Goal: Transaction & Acquisition: Purchase product/service

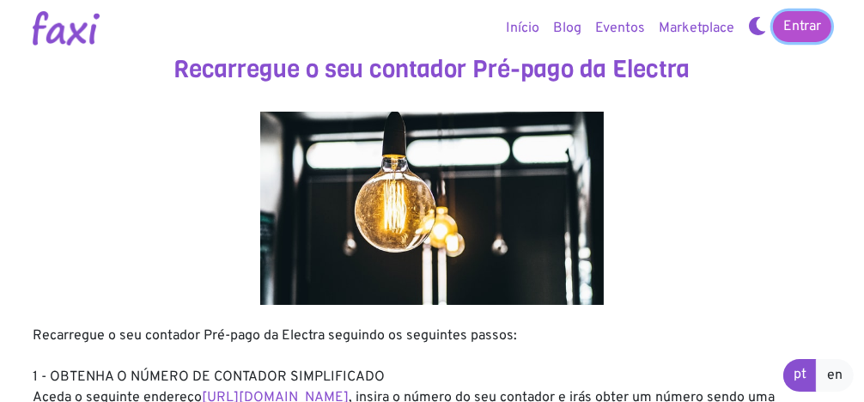
click at [784, 28] on link "Entrar" at bounding box center [802, 26] width 58 height 31
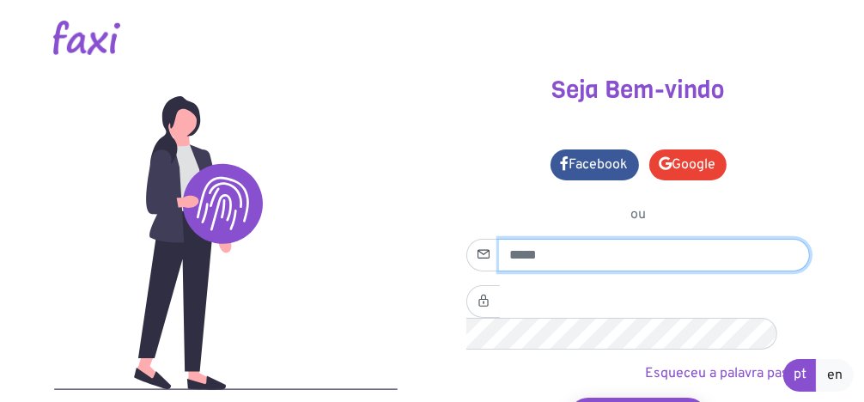
click at [569, 261] on input "email" at bounding box center [654, 255] width 311 height 33
type input "**********"
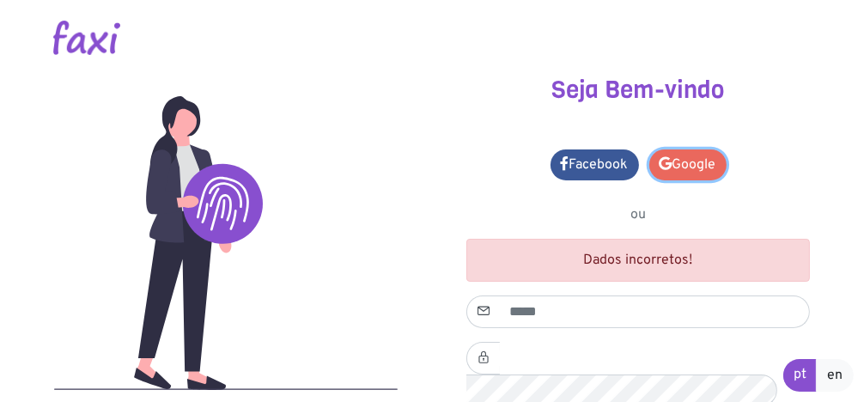
drag, startPoint x: 0, startPoint y: 0, endPoint x: 665, endPoint y: 158, distance: 683.4
click at [665, 158] on icon at bounding box center [666, 163] width 13 height 14
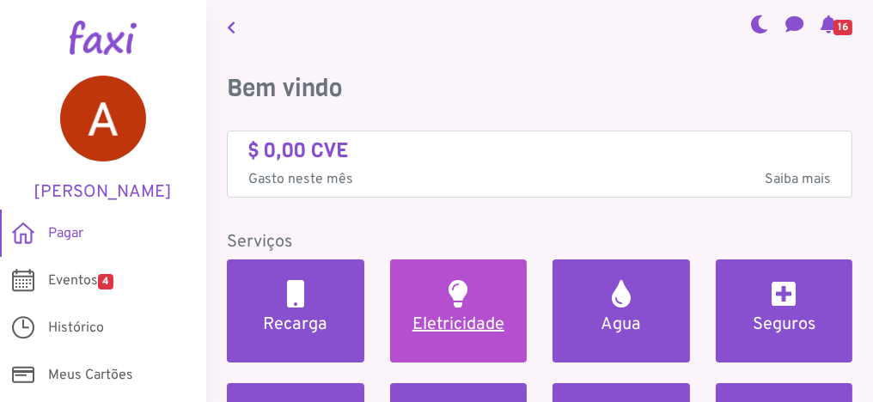
click at [442, 315] on h5 "Eletricidade" at bounding box center [459, 324] width 96 height 21
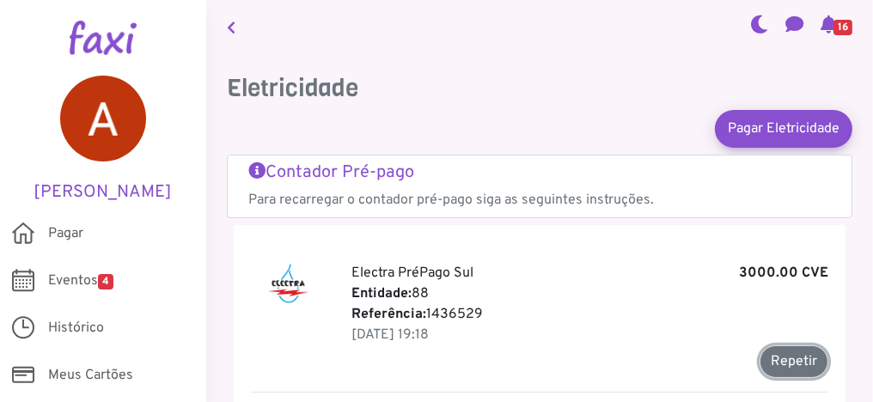
click at [777, 369] on button "Repetir" at bounding box center [793, 361] width 69 height 33
type input "*******"
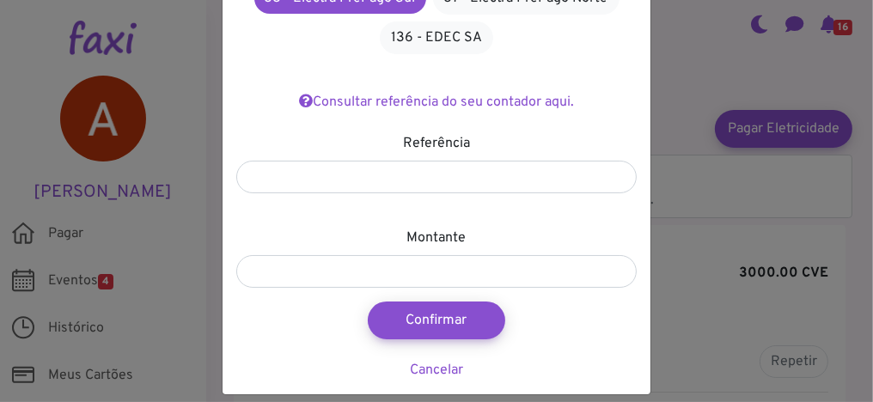
scroll to position [222, 0]
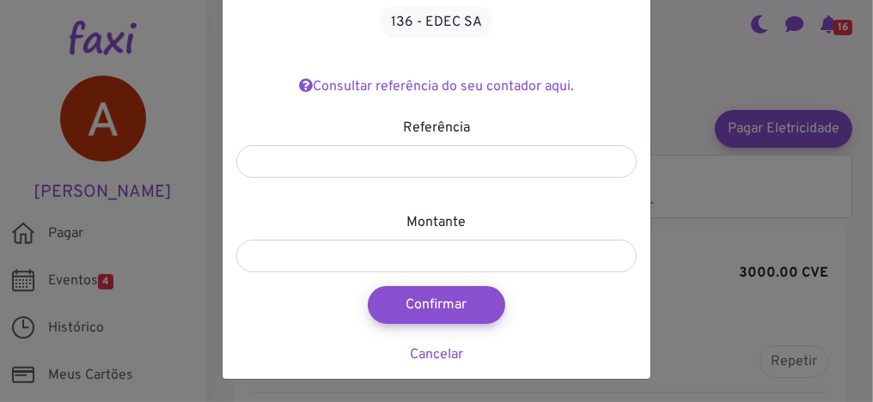
drag, startPoint x: 846, startPoint y: 350, endPoint x: 536, endPoint y: 352, distance: 310.1
click at [536, 352] on div "Pagar Eletricidade × Entidade 35 - Electra Norte 36 - Electra Sul 88 - Electra …" at bounding box center [436, 201] width 873 height 402
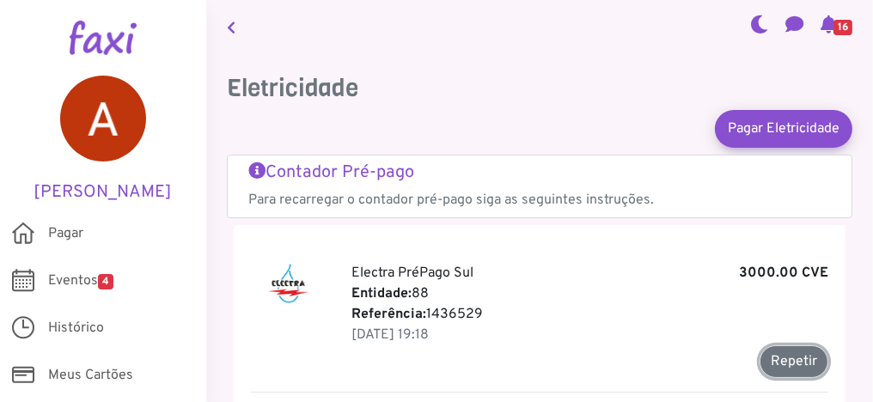
click at [803, 363] on button "Repetir" at bounding box center [793, 361] width 69 height 33
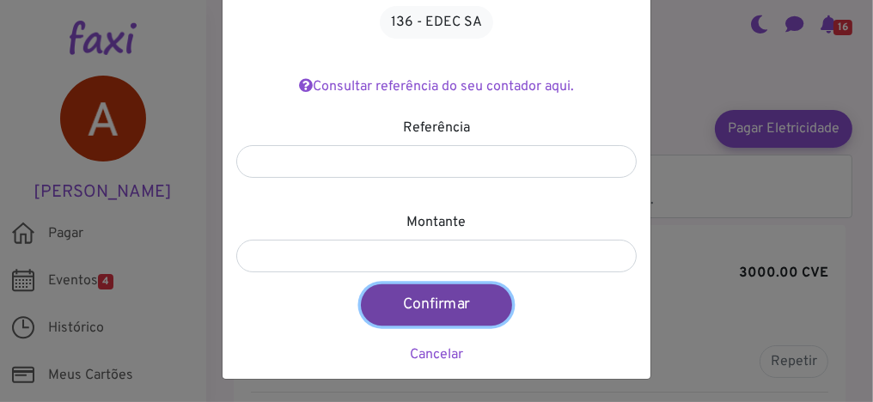
click at [443, 297] on button "Confirmar" at bounding box center [436, 304] width 151 height 41
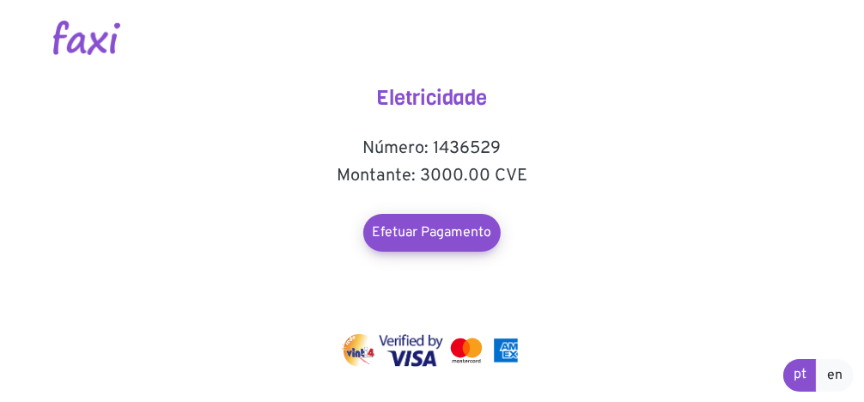
click at [682, 11] on div at bounding box center [432, 38] width 799 height 76
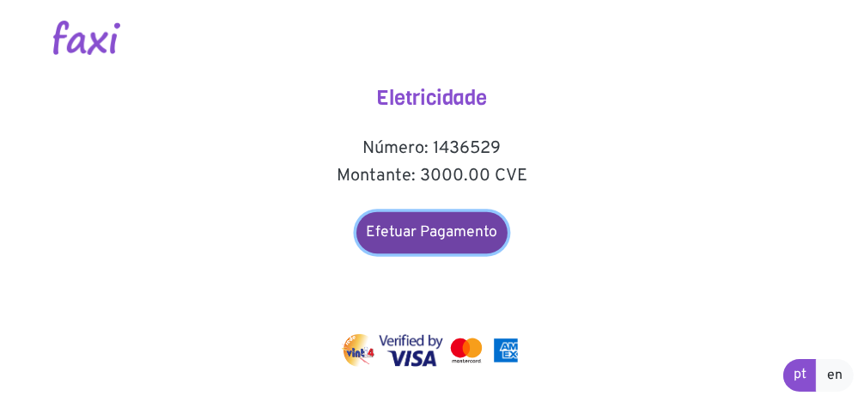
click at [421, 222] on link "Efetuar Pagamento" at bounding box center [432, 232] width 151 height 41
click at [425, 235] on link "Efetuar Pagamento" at bounding box center [432, 232] width 151 height 41
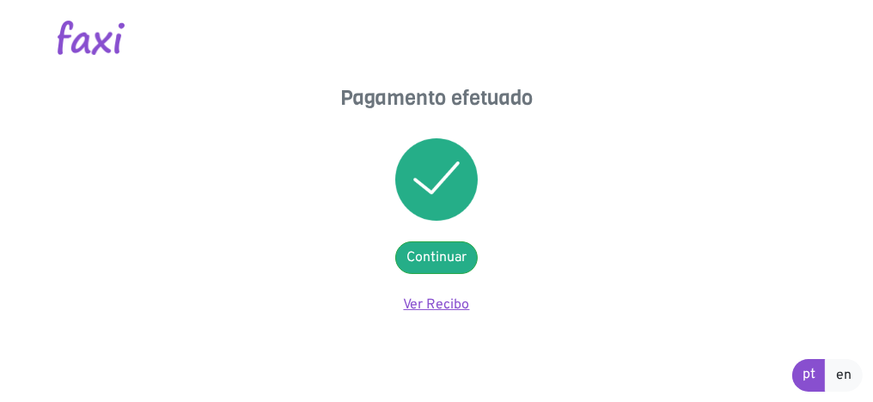
click at [429, 304] on link "Ver Recibo" at bounding box center [437, 304] width 66 height 17
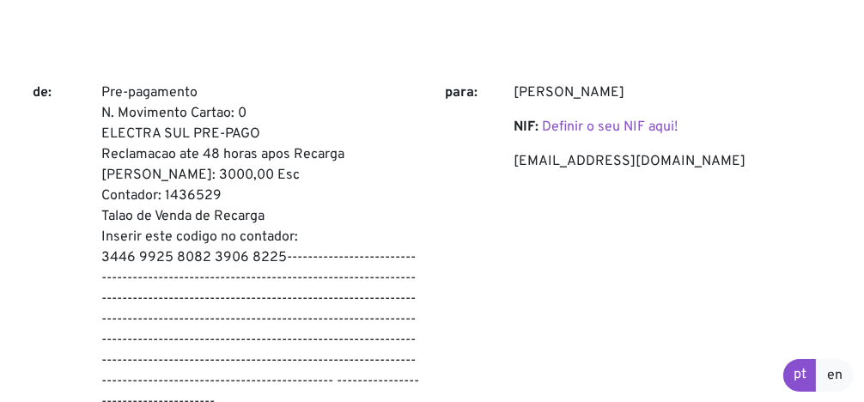
scroll to position [172, 0]
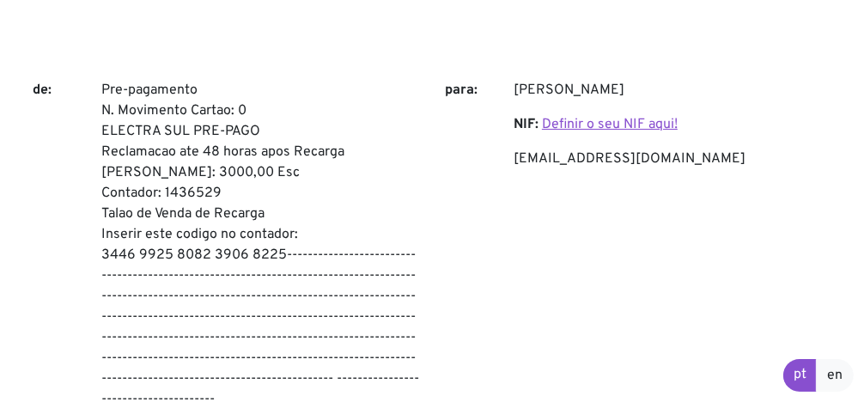
click at [649, 121] on link "Definir o seu NIF aqui!" at bounding box center [610, 124] width 136 height 17
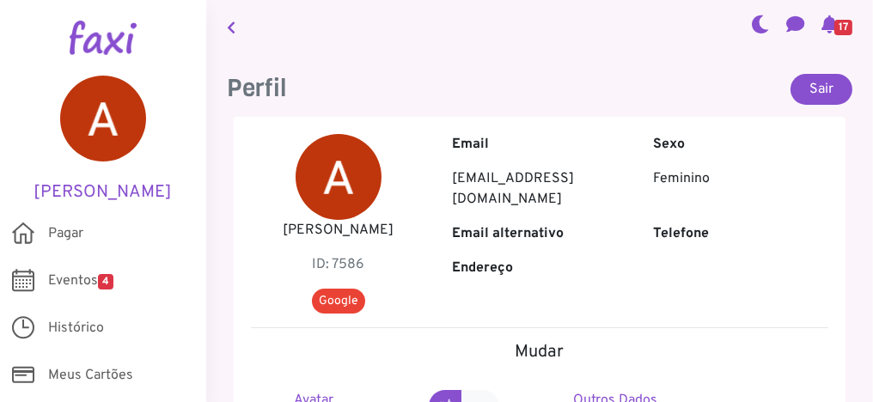
click at [589, 196] on p "[EMAIL_ADDRESS][DOMAIN_NAME]" at bounding box center [539, 188] width 175 height 41
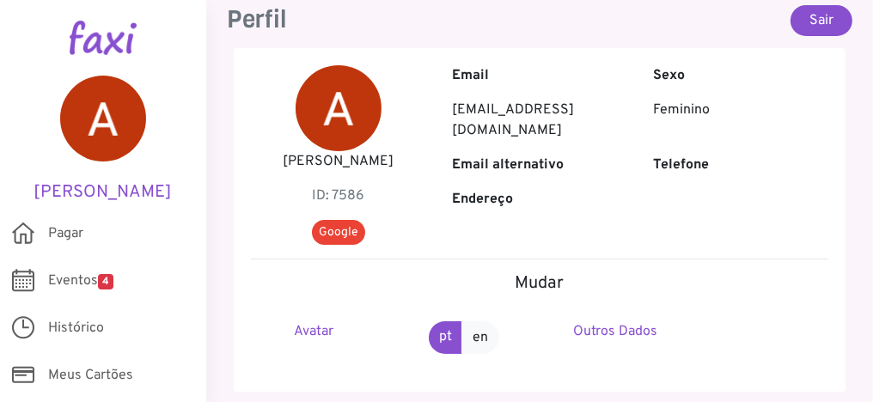
click at [589, 196] on p "Endereço" at bounding box center [539, 199] width 175 height 21
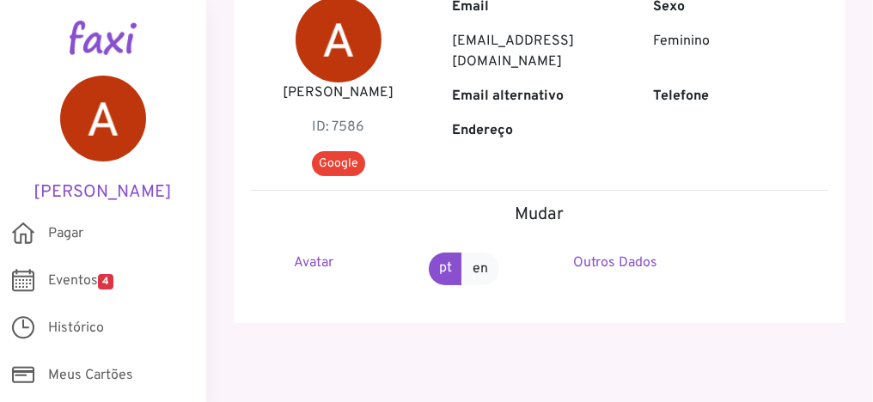
scroll to position [146, 0]
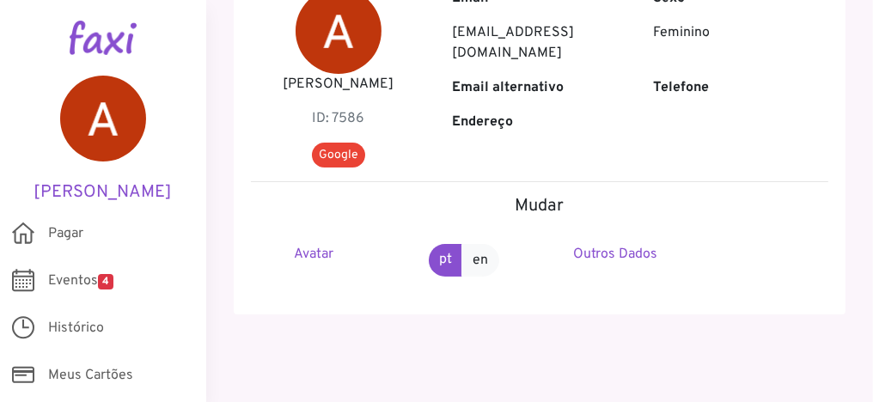
click at [589, 196] on h5 "Mudar" at bounding box center [539, 206] width 577 height 21
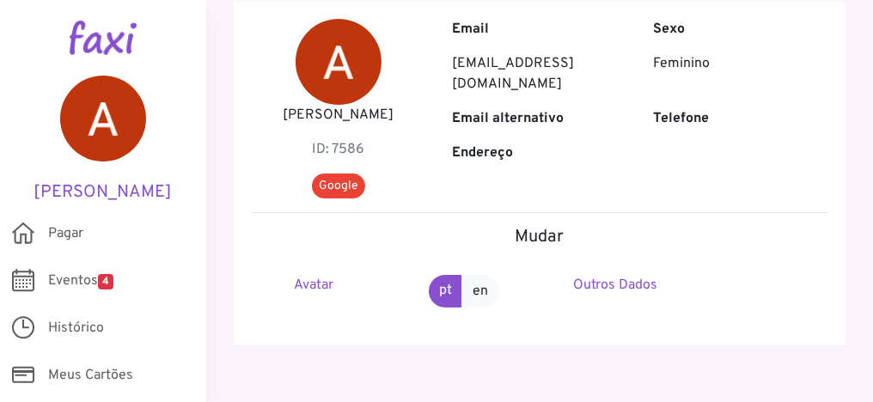
click at [589, 196] on div "[PERSON_NAME] ID: 7586 Google Email [EMAIL_ADDRESS][DOMAIN_NAME] Sexo Feminino …" at bounding box center [540, 174] width 612 height 344
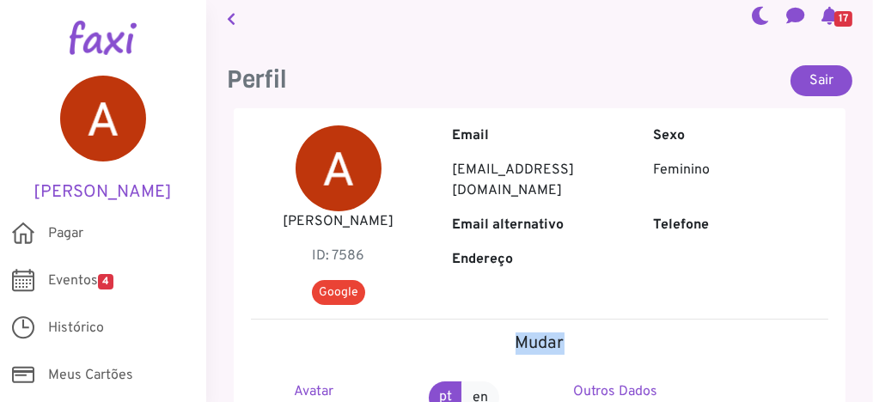
scroll to position [0, 0]
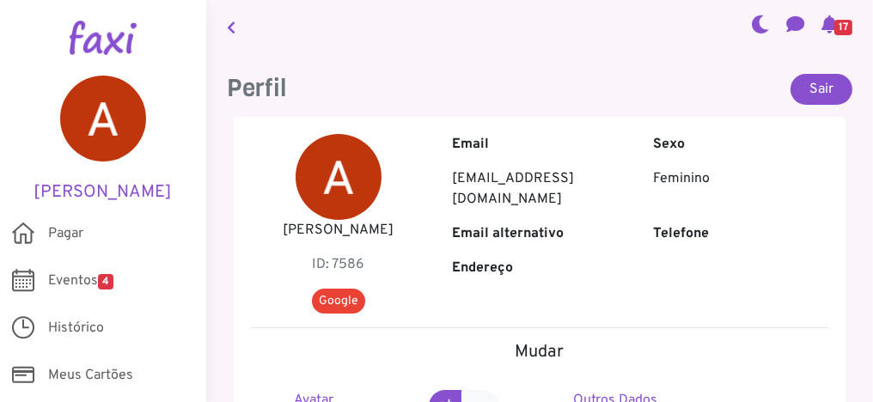
click at [675, 175] on p "Feminino" at bounding box center [740, 178] width 175 height 21
click at [655, 148] on b "Sexo" at bounding box center [669, 144] width 32 height 17
click at [471, 271] on b "Endereço" at bounding box center [482, 267] width 61 height 17
click at [667, 229] on b "Telefone" at bounding box center [681, 233] width 56 height 17
click at [165, 156] on link "[PERSON_NAME]" at bounding box center [103, 139] width 155 height 127
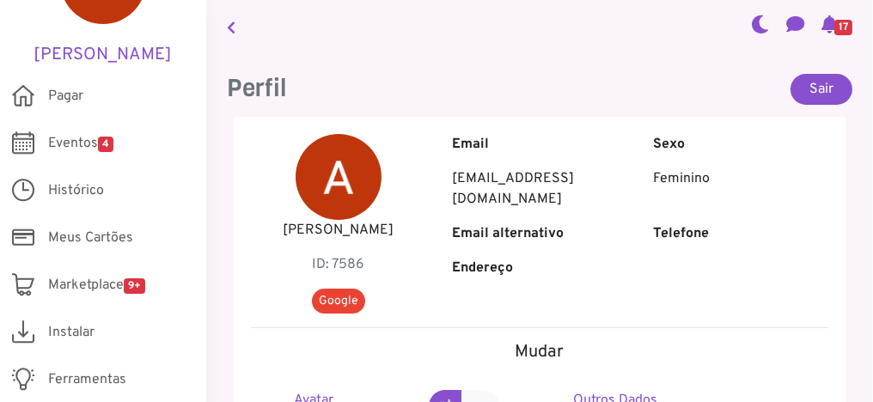
scroll to position [186, 0]
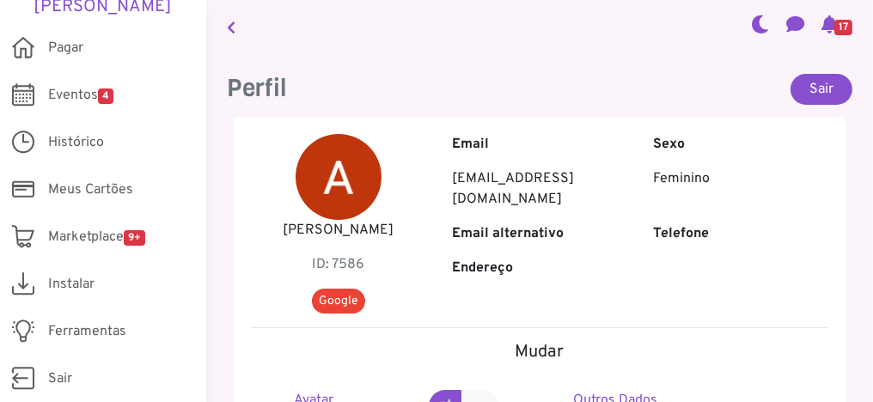
click at [821, 22] on icon at bounding box center [829, 24] width 16 height 14
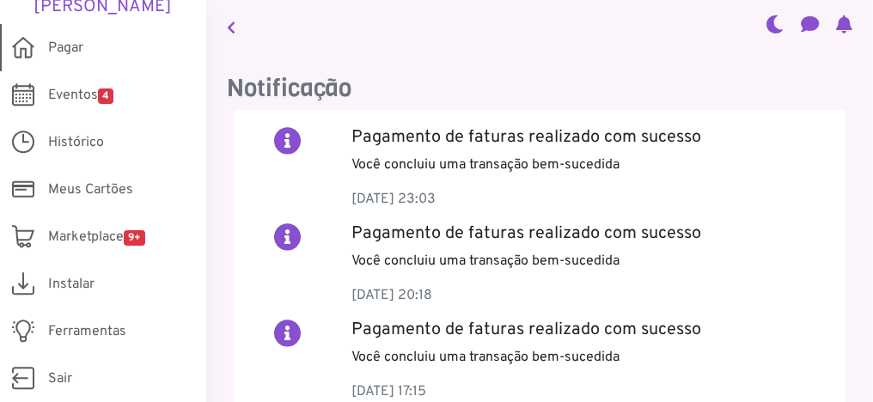
click at [55, 46] on span "Pagar" at bounding box center [65, 48] width 35 height 21
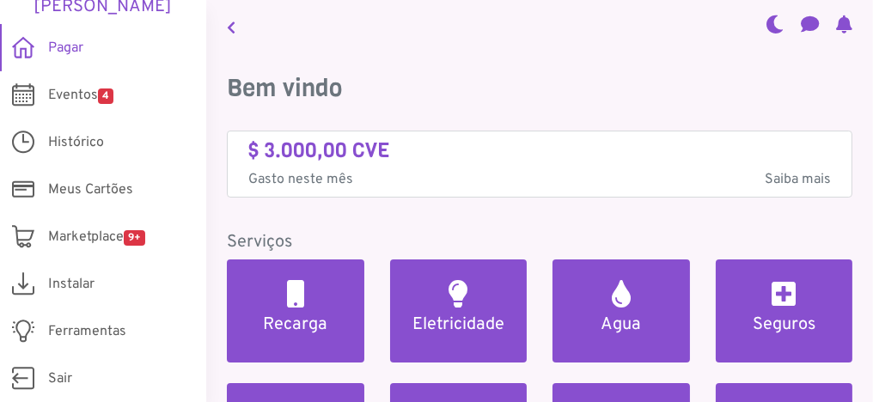
click at [836, 28] on icon at bounding box center [844, 24] width 16 height 14
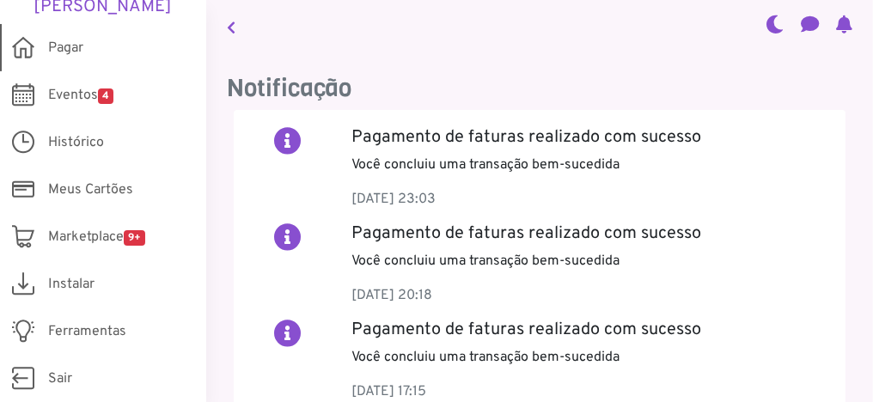
click at [26, 64] on link "Pagar" at bounding box center [103, 47] width 206 height 47
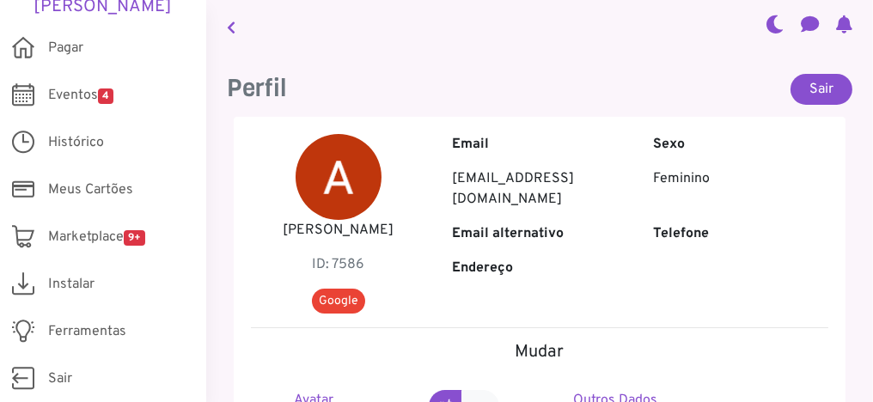
click at [675, 181] on p "Feminino" at bounding box center [740, 178] width 175 height 21
click at [329, 300] on span "Google" at bounding box center [338, 301] width 53 height 25
